Goal: Task Accomplishment & Management: Complete application form

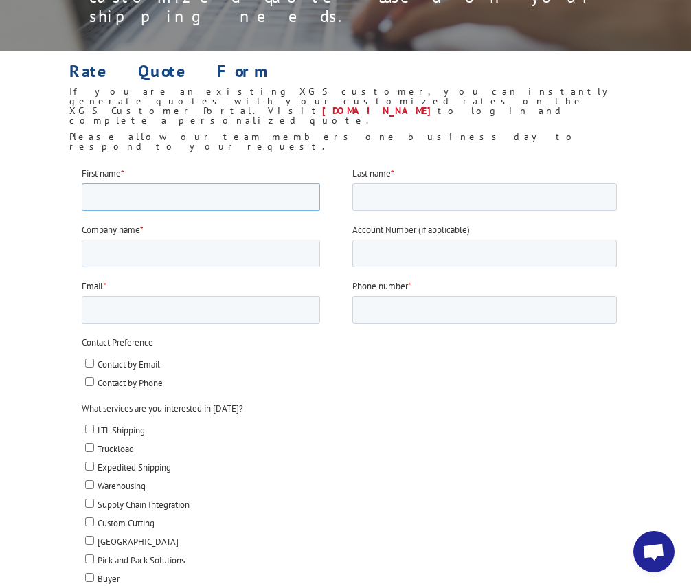
scroll to position [258, 0]
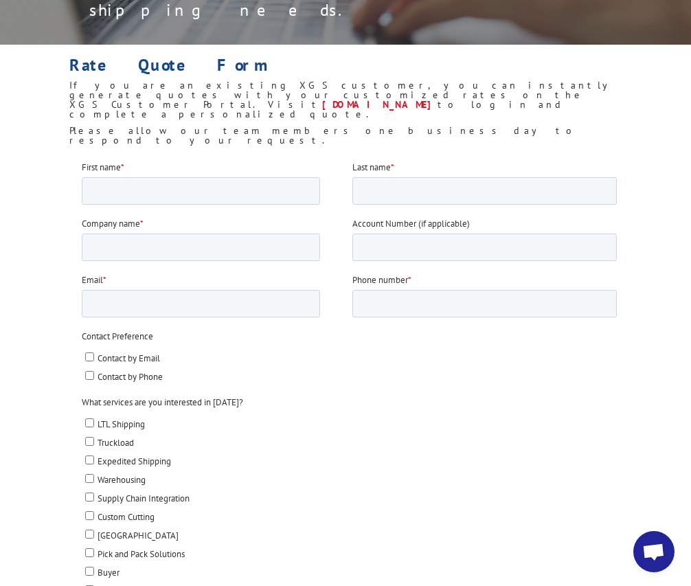
click at [93, 436] on ul "LTL Shipping Truckload Expedited Shipping Warehousing Supply Chain Integration …" at bounding box center [348, 531] width 535 height 241
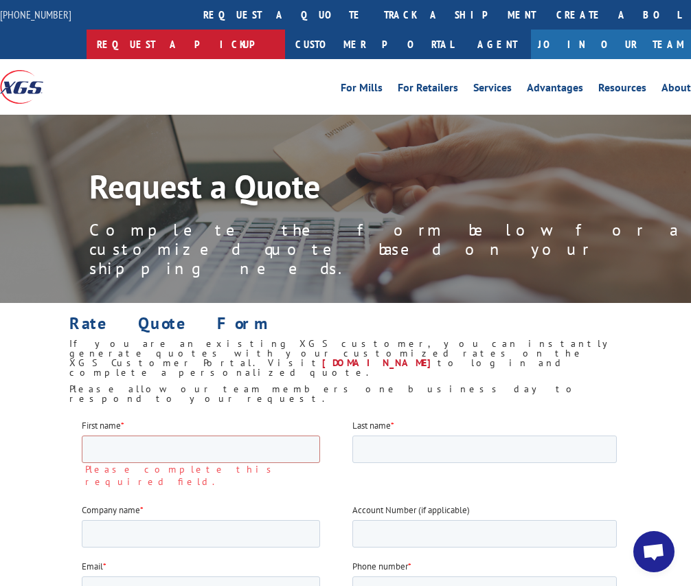
scroll to position [0, 0]
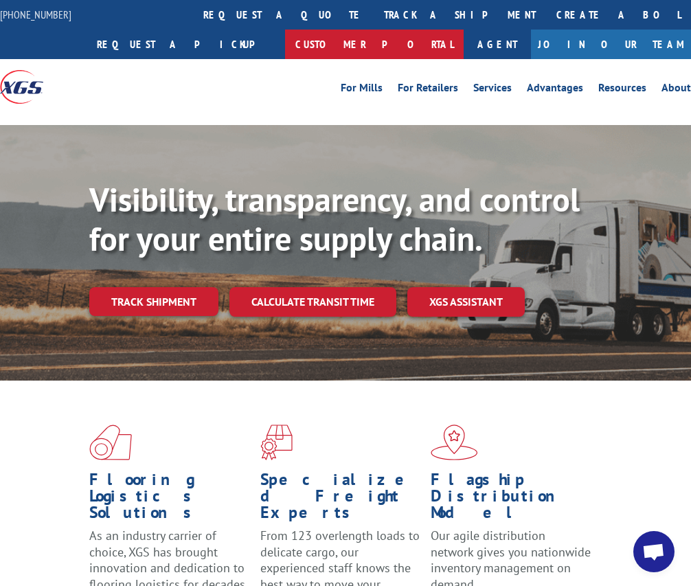
click at [464, 30] on link "Customer Portal" at bounding box center [374, 45] width 179 height 30
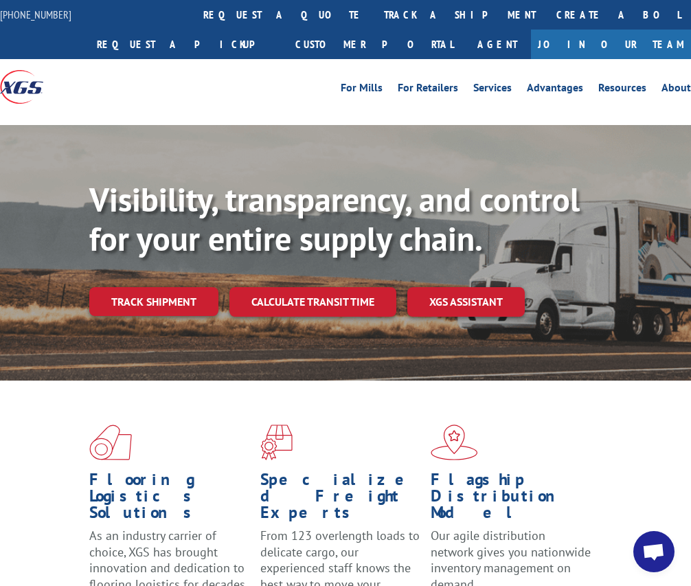
scroll to position [231, 0]
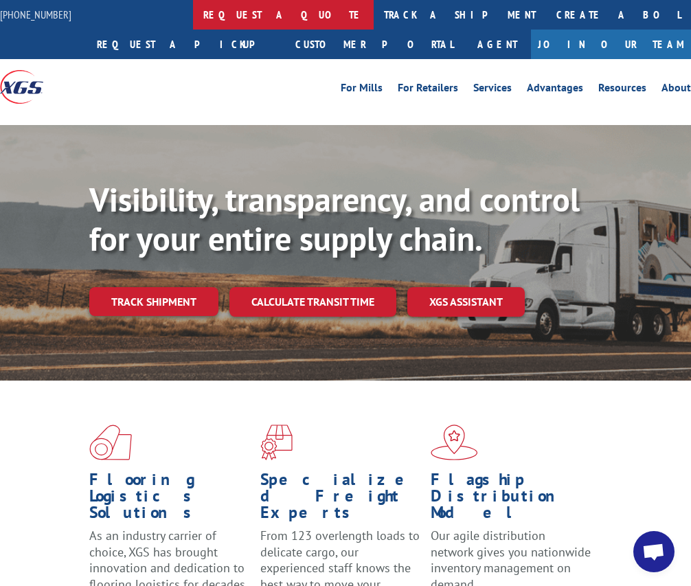
click at [204, 14] on link "request a quote" at bounding box center [283, 15] width 181 height 30
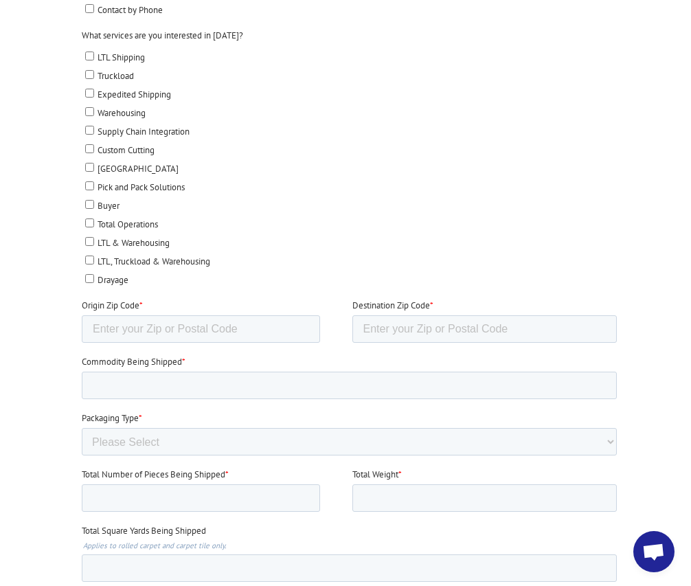
scroll to position [476, 0]
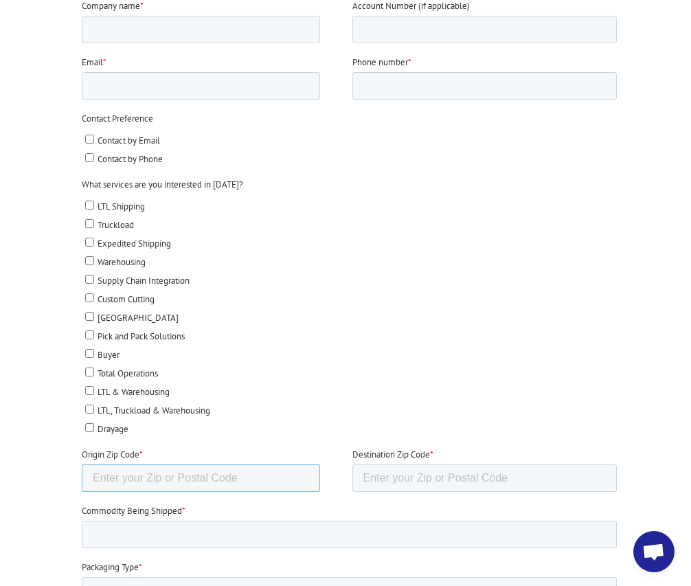
click at [223, 464] on input "Origin Zip Code *" at bounding box center [200, 477] width 238 height 27
click at [87, 220] on input "Truckload" at bounding box center [88, 223] width 9 height 9
checkbox input "true"
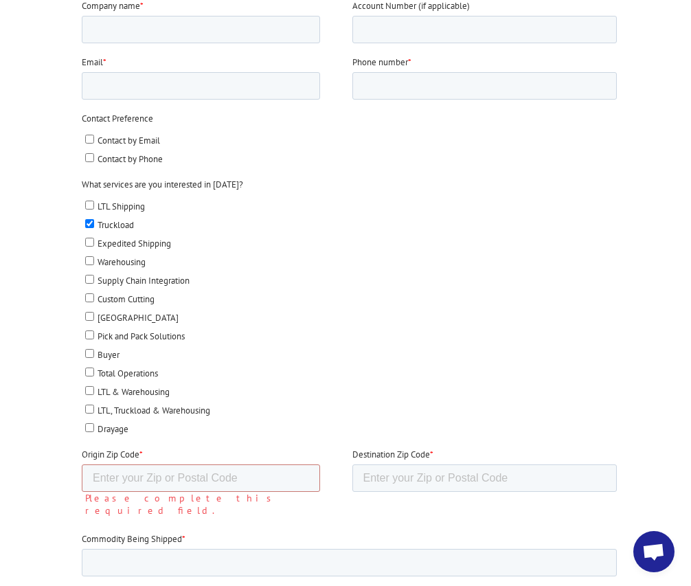
click at [163, 492] on label "Please complete this required field." at bounding box center [217, 504] width 267 height 25
click at [187, 464] on input "Origin Zip Code *" at bounding box center [200, 477] width 238 height 27
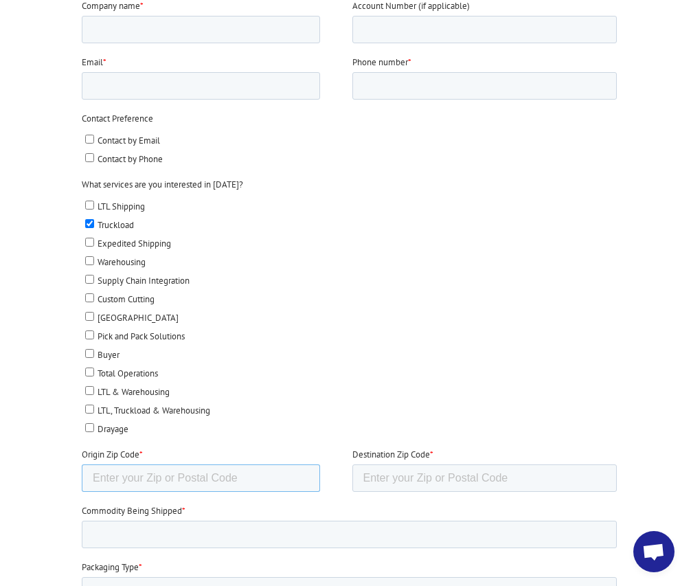
paste input "90802"
type input "90802"
type input "83401"
type input "area rug"
select select "Rolled Carpet"
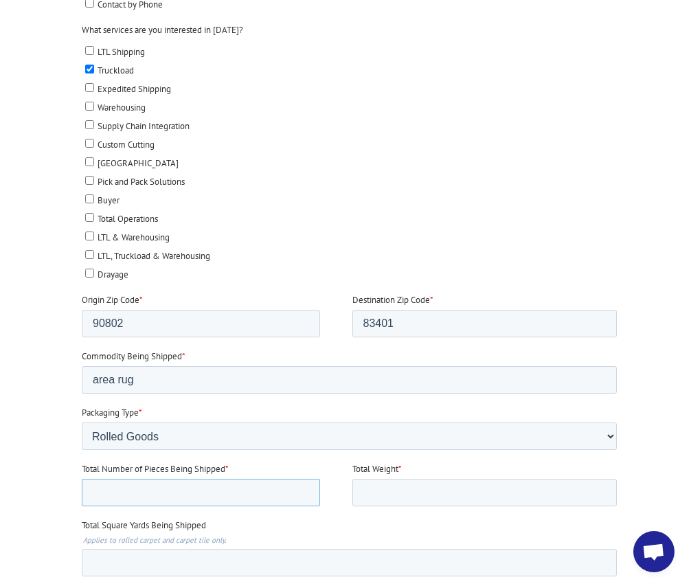
scroll to position [633, 0]
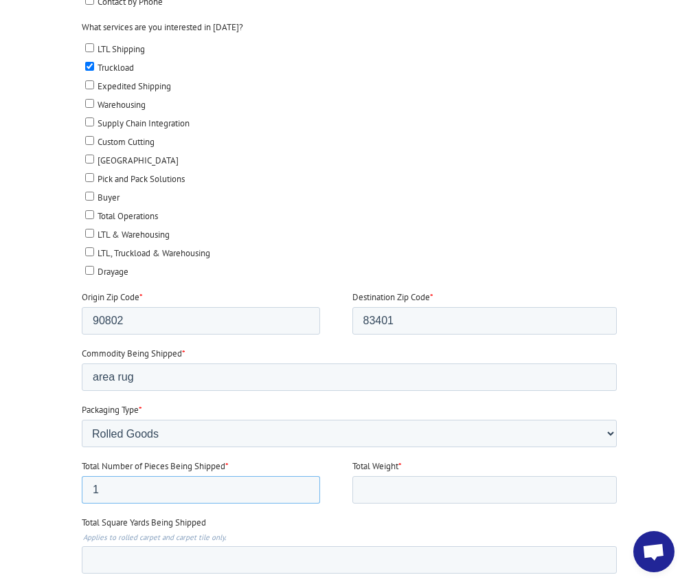
type input "1"
click at [400, 476] on input "Total Weight *" at bounding box center [484, 489] width 265 height 27
type input "408"
click at [329, 516] on div "Total Square Yards Being Shipped Applies to rolled carpet and carpet tile only." at bounding box center [351, 545] width 541 height 58
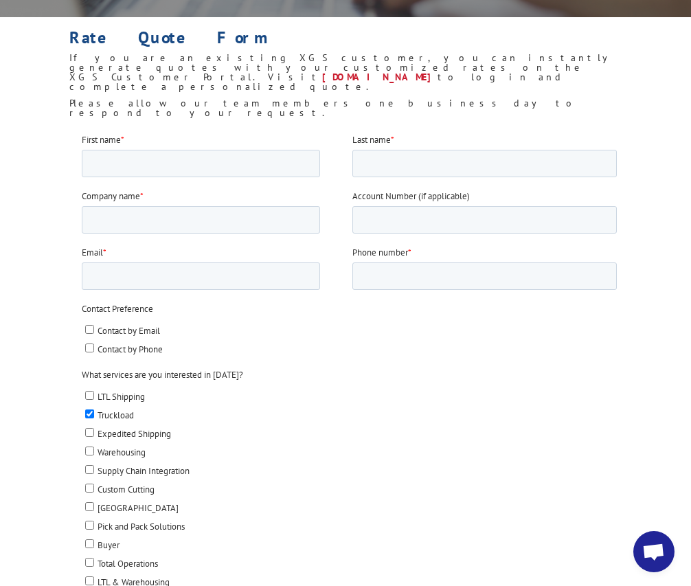
scroll to position [285, 0]
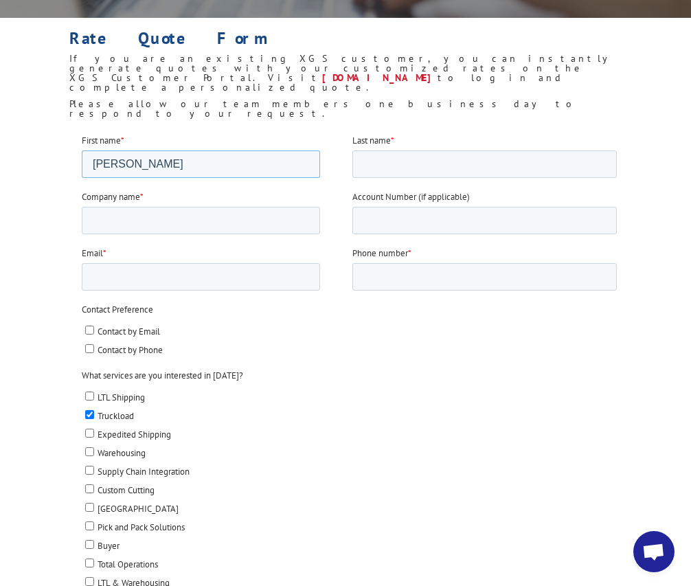
type input "Santos"
type input "Rosario"
type input "Marc Phillips Decorative Rug"
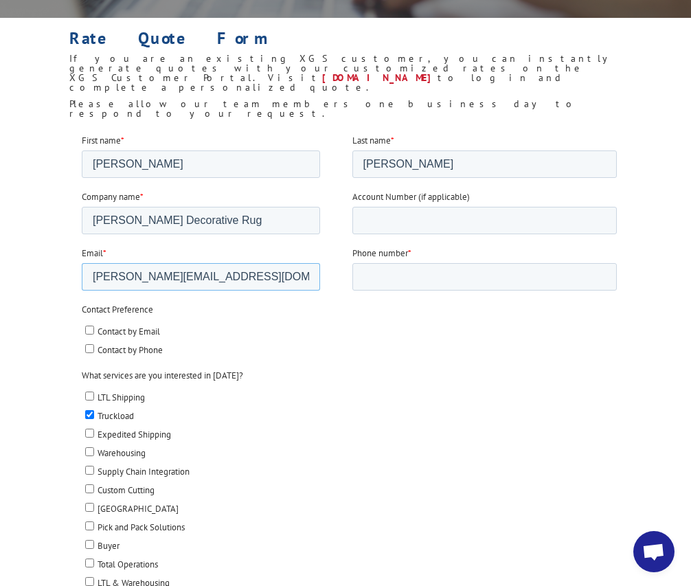
type input "santos@marcphillipsrugs.com"
type input "212-752-4275"
click at [418, 224] on input "Account Number (if applicable)" at bounding box center [484, 219] width 265 height 27
type input "40294"
click at [462, 392] on label "LTL Shipping" at bounding box center [350, 396] width 532 height 14
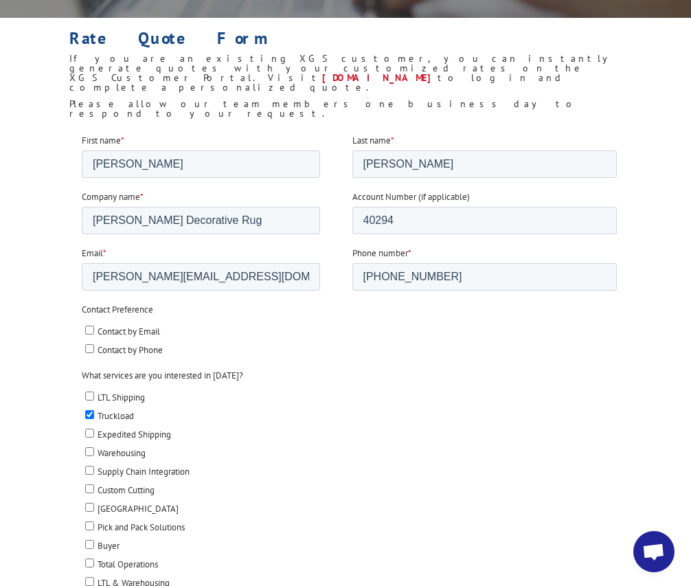
click at [93, 392] on input "LTL Shipping" at bounding box center [88, 395] width 9 height 9
click at [462, 392] on label "LTL Shipping" at bounding box center [350, 396] width 532 height 14
click at [93, 392] on input "LTL Shipping" at bounding box center [88, 395] width 9 height 9
checkbox input "false"
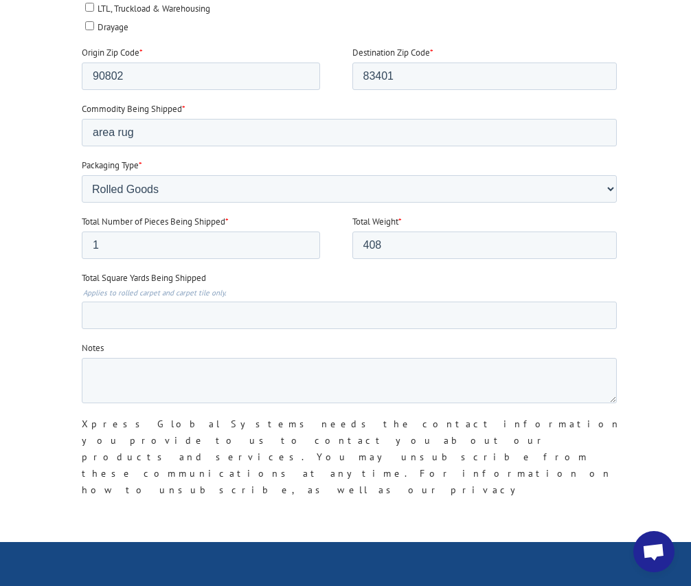
scroll to position [873, 0]
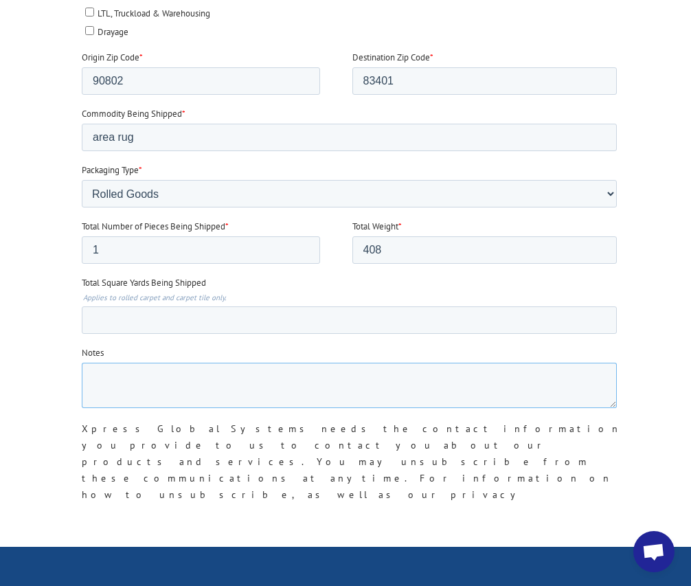
click at [220, 365] on textarea "Notes" at bounding box center [348, 385] width 535 height 45
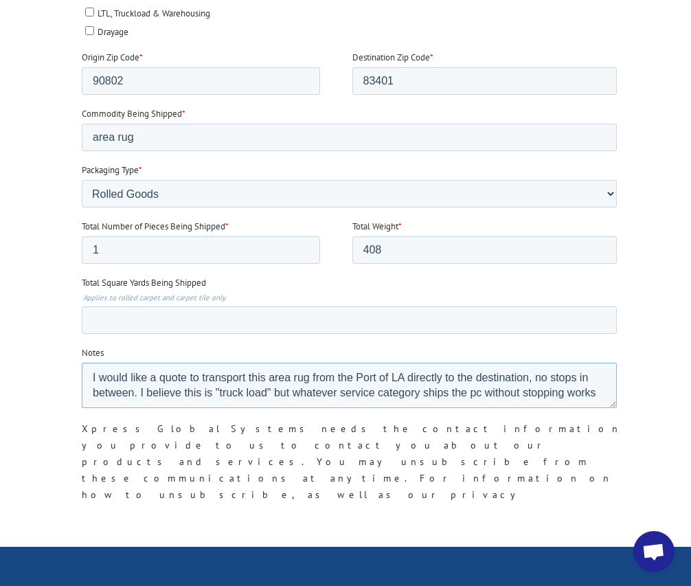
scroll to position [7, 0]
click at [271, 363] on textarea "I would like a quote to transport this area rug from the Port of LA directly to…" at bounding box center [348, 385] width 535 height 45
click at [317, 370] on textarea "I would like a quote to transport this area rug from the Port of LA directly to…" at bounding box center [348, 385] width 535 height 45
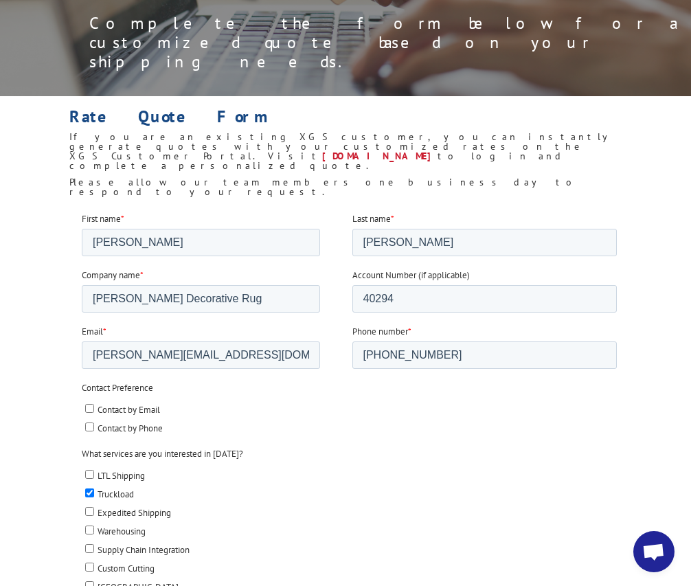
scroll to position [205, 0]
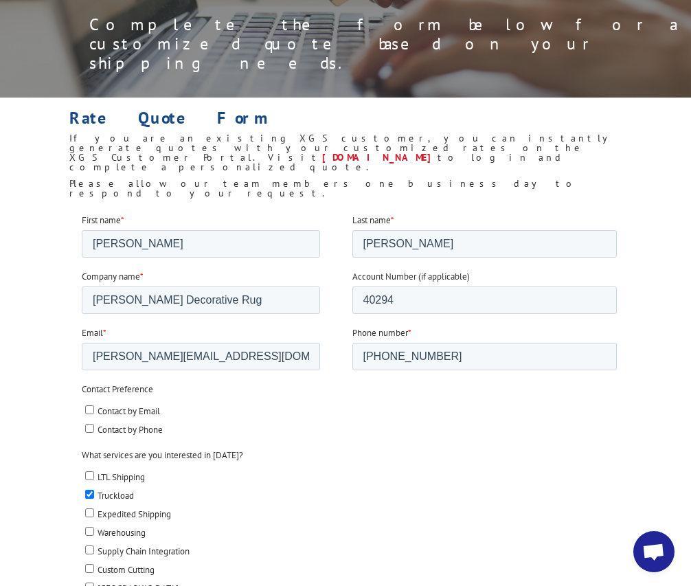
type textarea "I would like a quote to transport this area rug from the Port of LA directly to…"
click at [251, 307] on input "Marc Phillips Decorative Rug" at bounding box center [200, 299] width 238 height 27
type input "Marc Phillips Decorative Rugd"
click at [364, 506] on label "Expedited Shipping" at bounding box center [350, 513] width 532 height 14
click at [93, 508] on input "Expedited Shipping" at bounding box center [88, 512] width 9 height 9
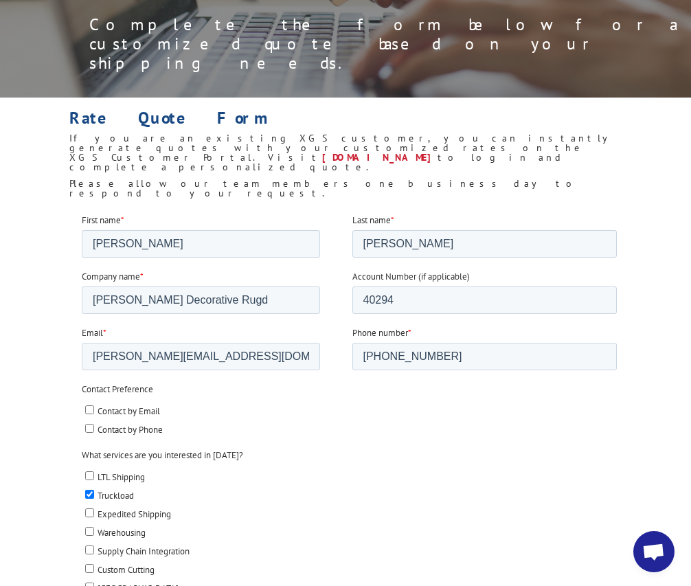
checkbox input "true"
click at [133, 492] on span "Truckload" at bounding box center [115, 495] width 36 height 12
click at [93, 492] on input "Truckload" at bounding box center [88, 493] width 9 height 9
click at [128, 491] on span "Truckload" at bounding box center [115, 495] width 36 height 12
click at [93, 491] on input "Truckload" at bounding box center [88, 493] width 9 height 9
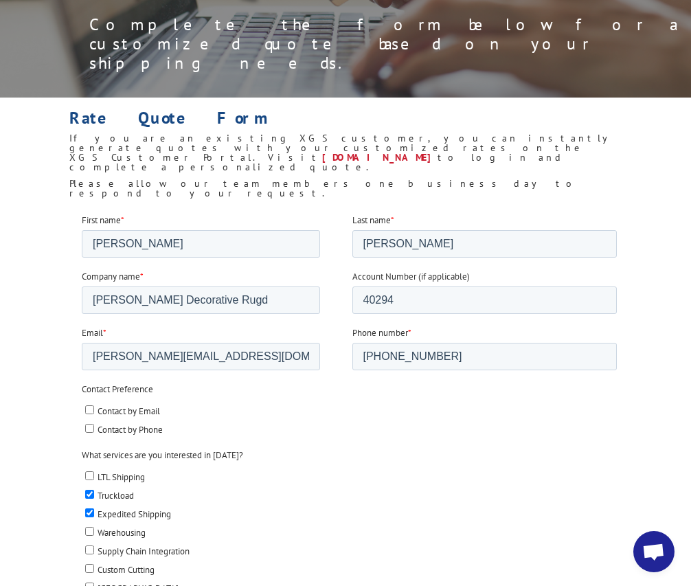
checkbox input "true"
click at [141, 508] on span "Expedited Shipping" at bounding box center [133, 514] width 73 height 12
click at [93, 508] on input "Expedited Shipping" at bounding box center [88, 512] width 9 height 9
checkbox input "false"
click at [249, 306] on input "Marc Phillips Decorative Rugd" at bounding box center [200, 299] width 238 height 27
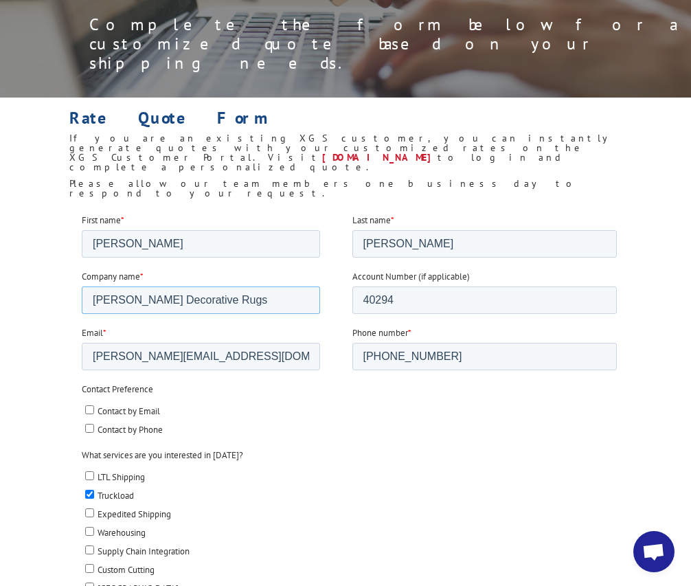
type input "Marc Phillips Decorative Rugs"
click at [355, 397] on div "Contact Preference Contact by Email Contact by Phone" at bounding box center [351, 409] width 541 height 54
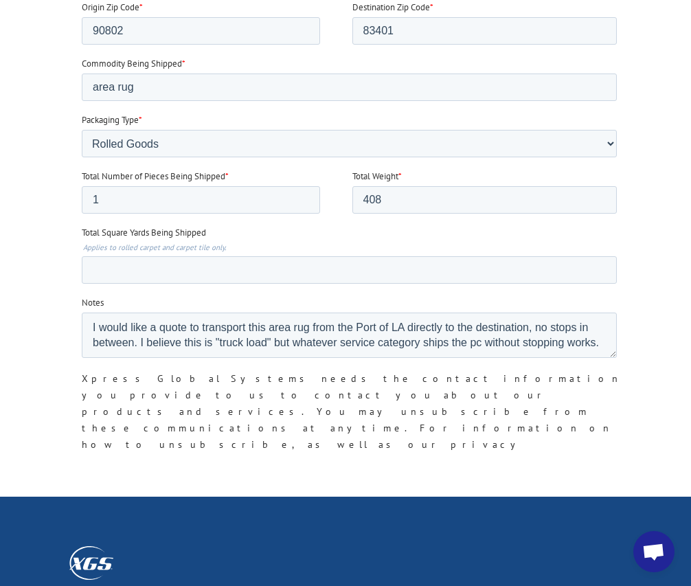
scroll to position [940, 0]
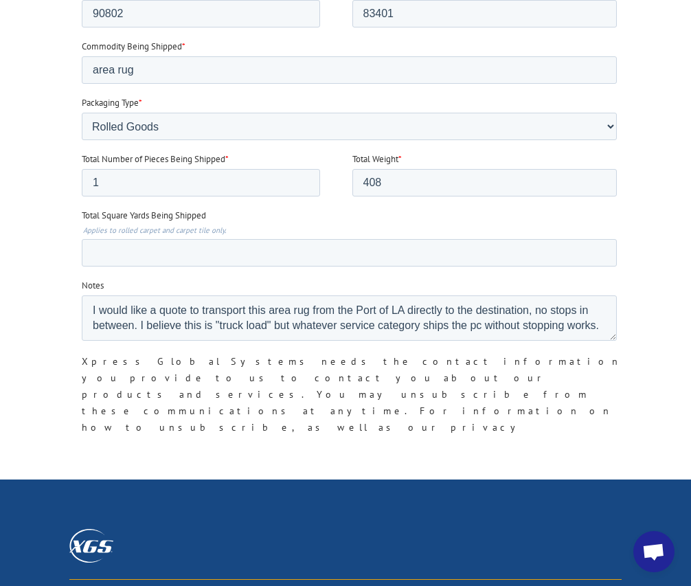
click at [117, 495] on input "Submit" at bounding box center [110, 508] width 58 height 26
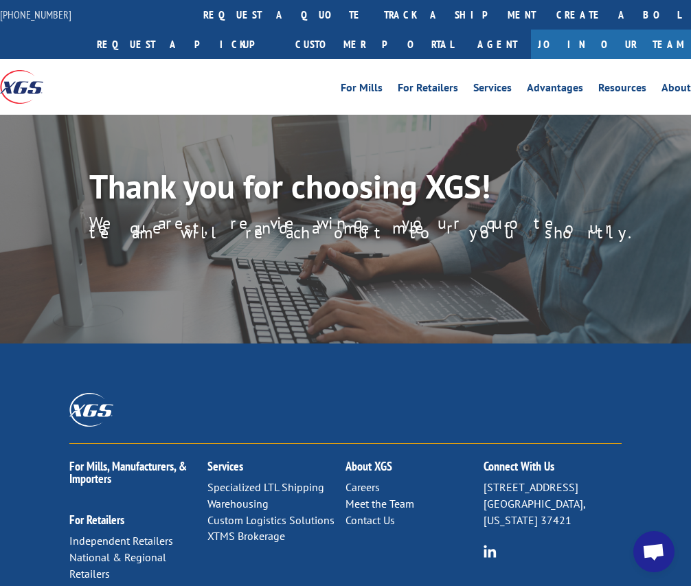
scroll to position [231, 0]
